Goal: Transaction & Acquisition: Purchase product/service

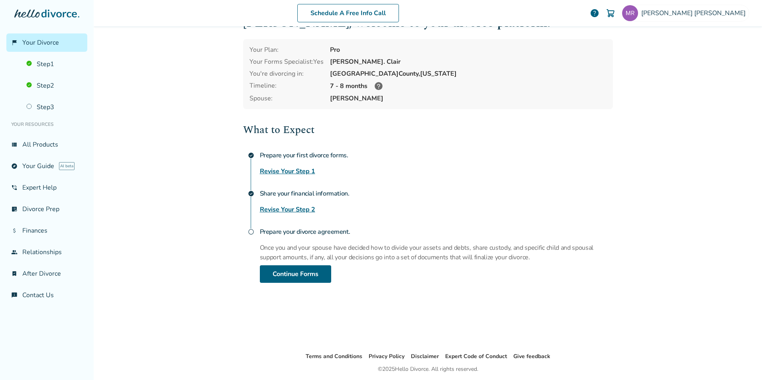
scroll to position [40, 0]
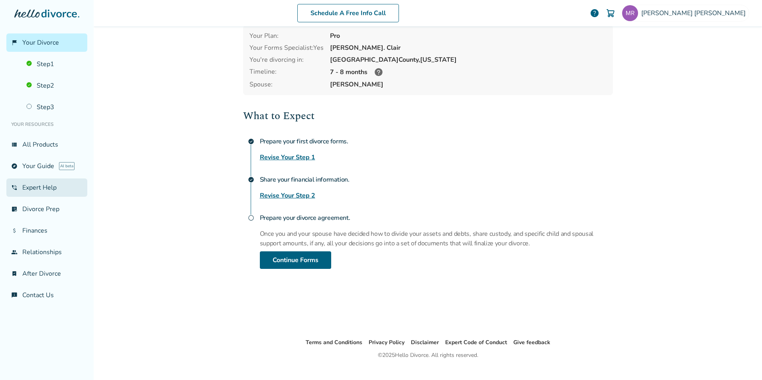
click at [50, 189] on link "phone_in_talk Expert Help" at bounding box center [46, 188] width 81 height 18
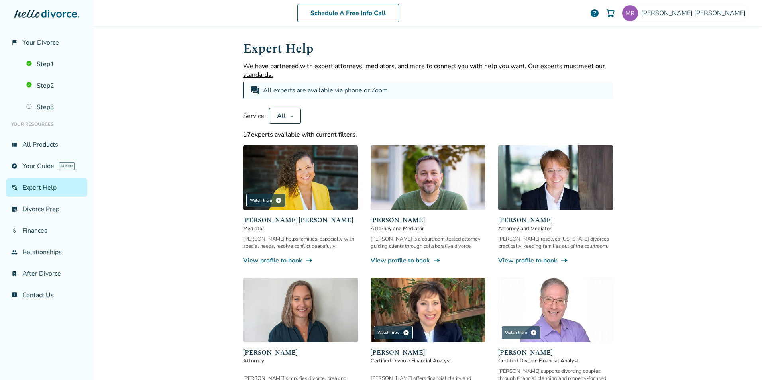
click at [273, 261] on link "View profile to book line_end_arrow_notch" at bounding box center [300, 260] width 115 height 9
click at [534, 261] on link "View profile to book line_end_arrow_notch" at bounding box center [555, 260] width 115 height 9
click at [519, 260] on link "View profile to book line_end_arrow_notch" at bounding box center [555, 260] width 115 height 9
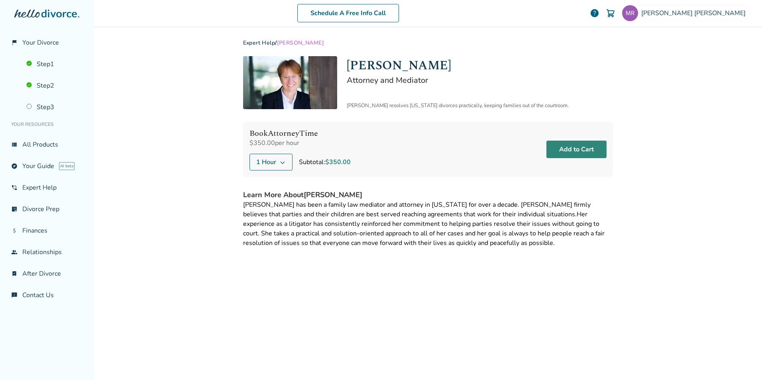
click at [564, 151] on button "Add to Cart" at bounding box center [576, 150] width 60 height 18
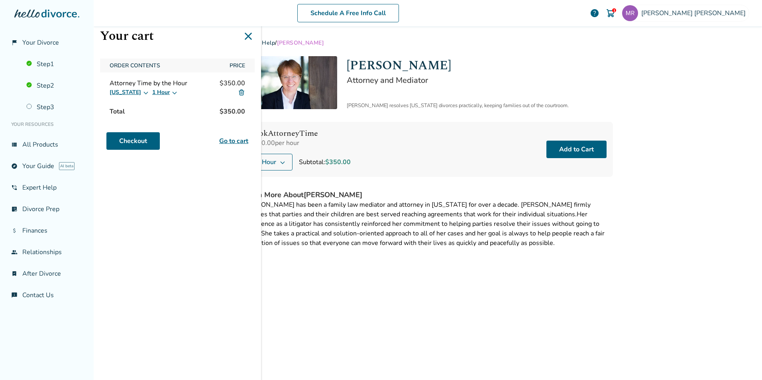
click at [143, 92] on icon at bounding box center [146, 92] width 6 height 6
click at [173, 93] on icon at bounding box center [175, 93] width 4 height 3
click at [159, 176] on div "Your cart Order Contents Price Attorney Time by the Hour $350.00 California 1 H…" at bounding box center [177, 190] width 167 height 380
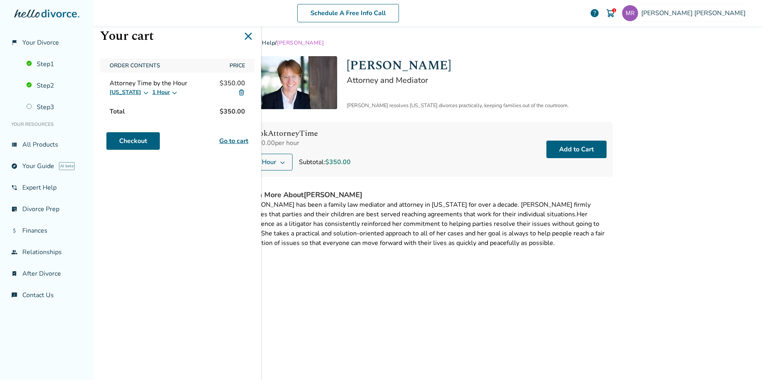
click at [233, 141] on link "Go to cart" at bounding box center [233, 141] width 29 height 10
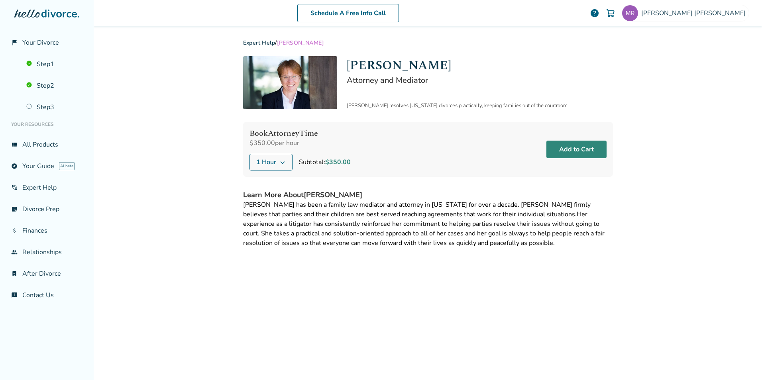
click at [582, 149] on button "Add to Cart" at bounding box center [576, 150] width 60 height 18
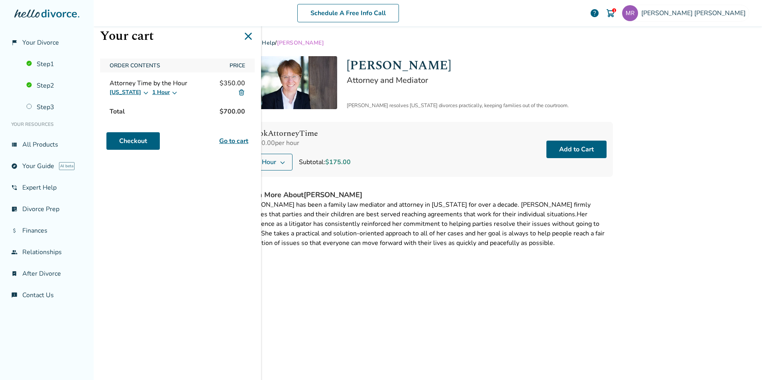
click at [383, 259] on div "Expert Help / Anne Mania Anne Mania Attorney and Mediator Anne resolves Califor…" at bounding box center [428, 202] width 383 height 352
click at [242, 92] on img at bounding box center [241, 92] width 7 height 7
click at [241, 92] on img at bounding box center [241, 92] width 7 height 7
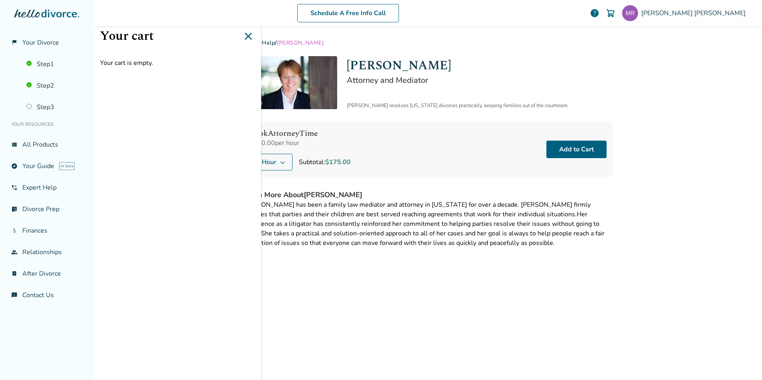
click at [373, 156] on div "Book Attorney Time $350.00 per hour 1 Hour Subtotal: $175.00 Add to Cart" at bounding box center [428, 149] width 370 height 55
click at [250, 33] on icon at bounding box center [248, 36] width 13 height 13
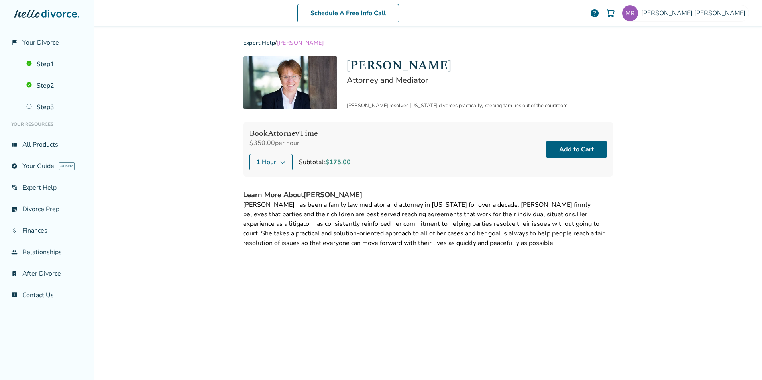
click at [283, 160] on icon at bounding box center [282, 162] width 6 height 6
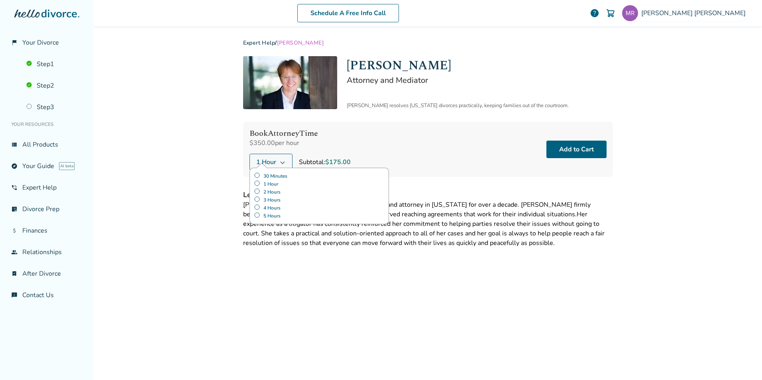
click at [256, 182] on label "1 Hour" at bounding box center [319, 184] width 131 height 8
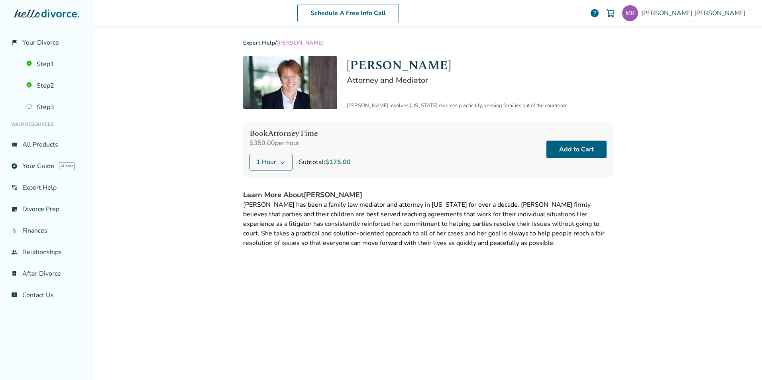
click at [399, 165] on div "Book Attorney Time $350.00 per hour 1 Hour Subtotal: $175.00 Add to Cart" at bounding box center [428, 149] width 370 height 55
click at [573, 146] on button "Add to Cart" at bounding box center [576, 150] width 60 height 18
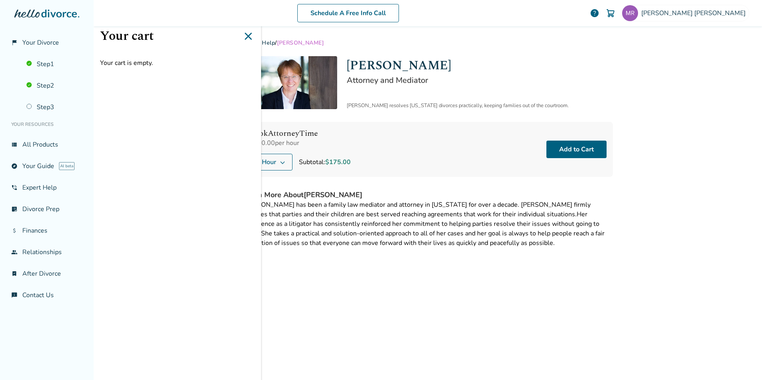
click at [562, 79] on h2 "Attorney and Mediator" at bounding box center [480, 80] width 266 height 11
click at [246, 35] on icon at bounding box center [248, 36] width 13 height 13
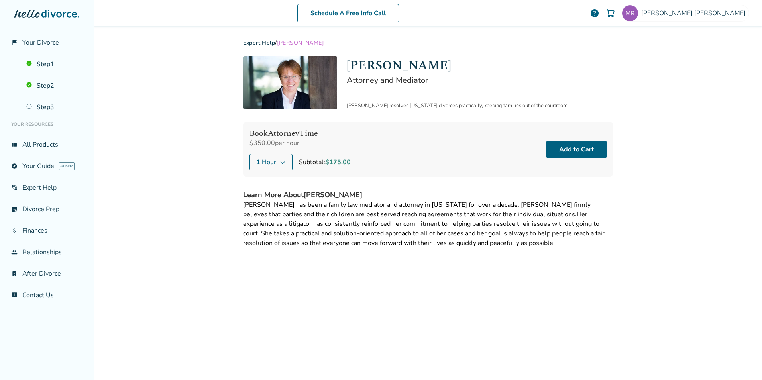
click at [277, 157] on button "1 Hour" at bounding box center [271, 162] width 43 height 17
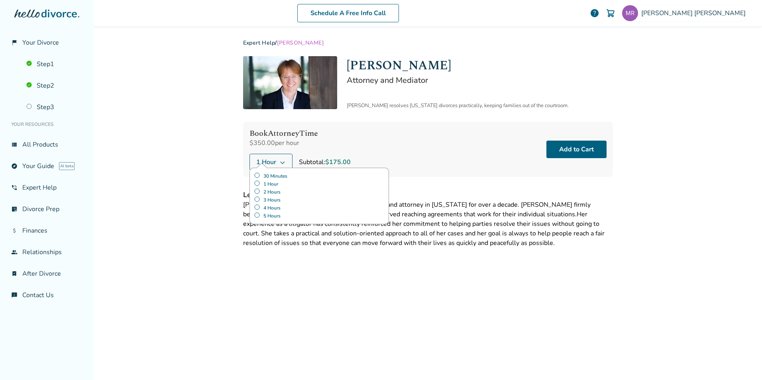
click at [254, 191] on label "2 Hours" at bounding box center [319, 192] width 131 height 8
click at [370, 140] on div "Book Attorney Time $350.00 per hour 2 Hours 30 Minutes 1 Hour 2 Hours 3 Hours 4…" at bounding box center [428, 149] width 370 height 55
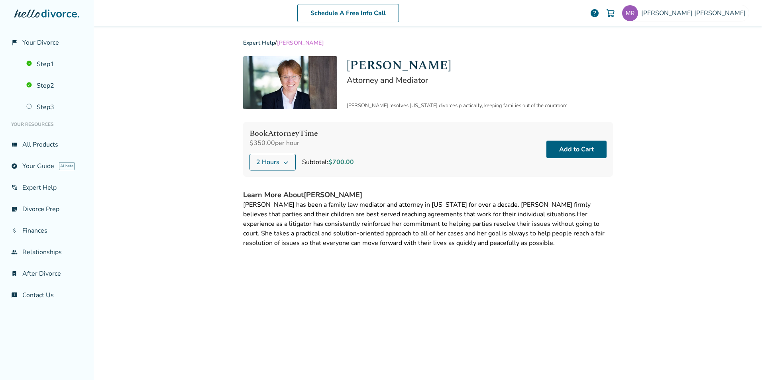
click at [283, 161] on icon at bounding box center [286, 162] width 6 height 6
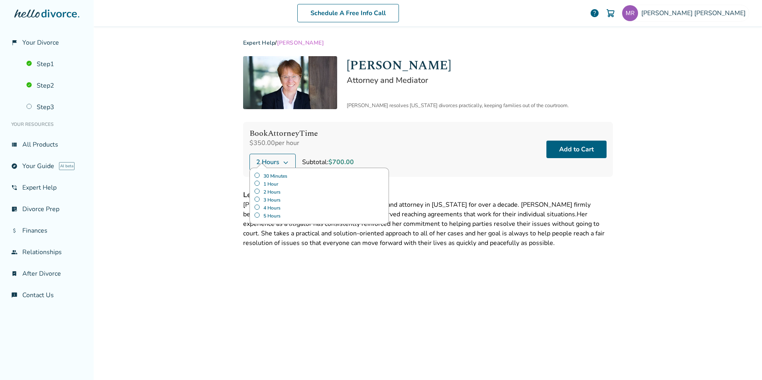
click at [267, 182] on label "1 Hour" at bounding box center [319, 184] width 131 height 8
click at [403, 128] on div "Book Attorney Time $350.00 per hour 1 Hour 30 Minutes 1 Hour 2 Hours 3 Hours 4 …" at bounding box center [428, 149] width 370 height 55
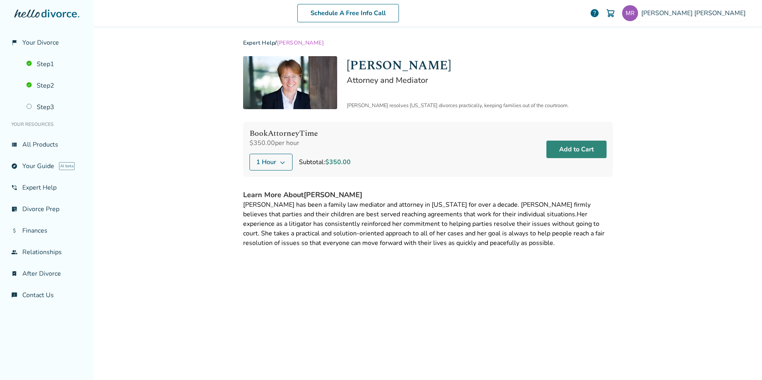
click at [580, 149] on button "Add to Cart" at bounding box center [576, 150] width 60 height 18
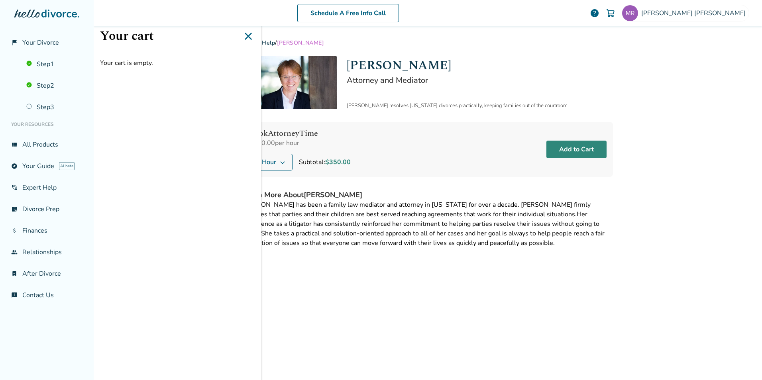
click at [580, 149] on button "Add to Cart" at bounding box center [576, 150] width 60 height 18
click at [576, 147] on button "Add to Cart" at bounding box center [576, 150] width 60 height 18
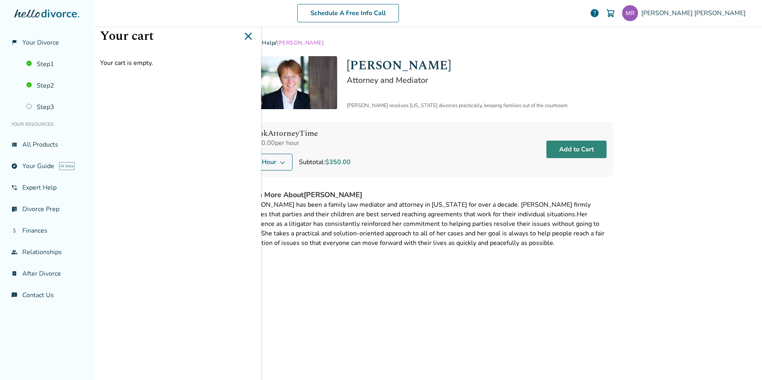
click at [576, 147] on button "Add to Cart" at bounding box center [576, 150] width 60 height 18
click at [246, 35] on icon at bounding box center [248, 36] width 13 height 13
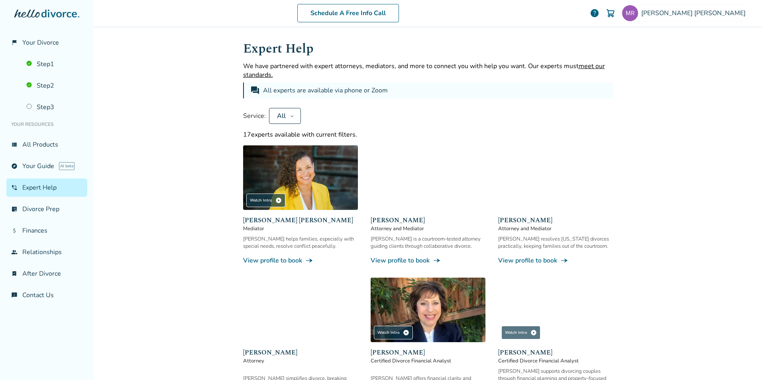
click at [544, 256] on div "Anne resolves California divorces practically, keeping families out of the cour…" at bounding box center [555, 250] width 115 height 29
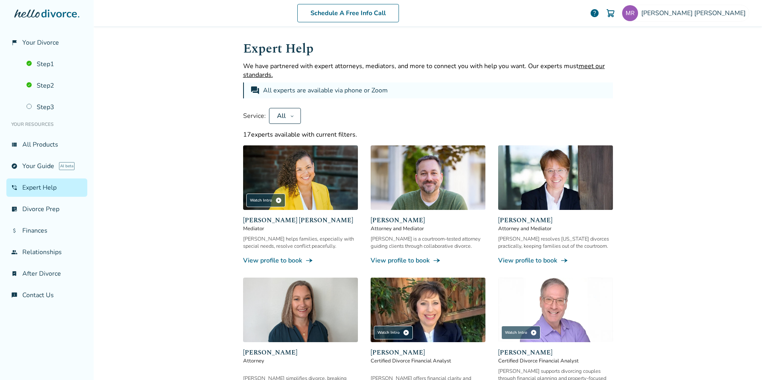
click at [544, 260] on link "View profile to book line_end_arrow_notch" at bounding box center [555, 260] width 115 height 9
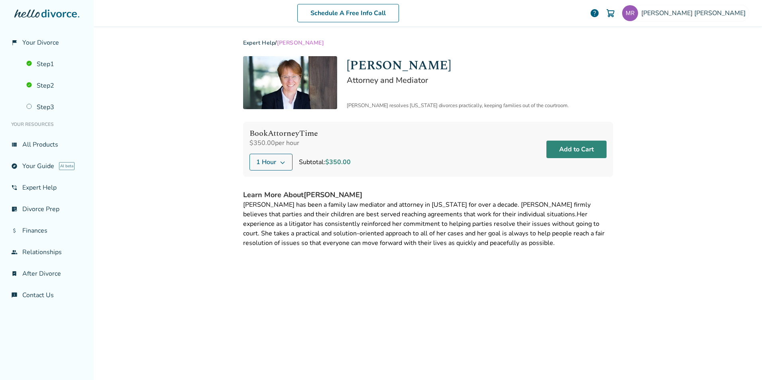
click at [580, 146] on button "Add to Cart" at bounding box center [576, 150] width 60 height 18
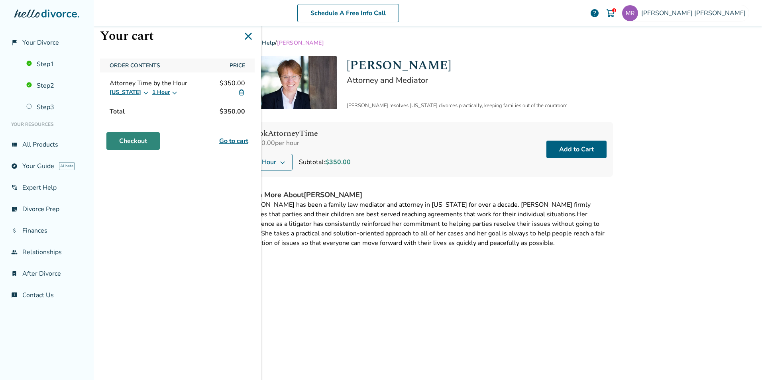
click at [147, 137] on link "Checkout" at bounding box center [132, 141] width 53 height 18
